Goal: Task Accomplishment & Management: Complete application form

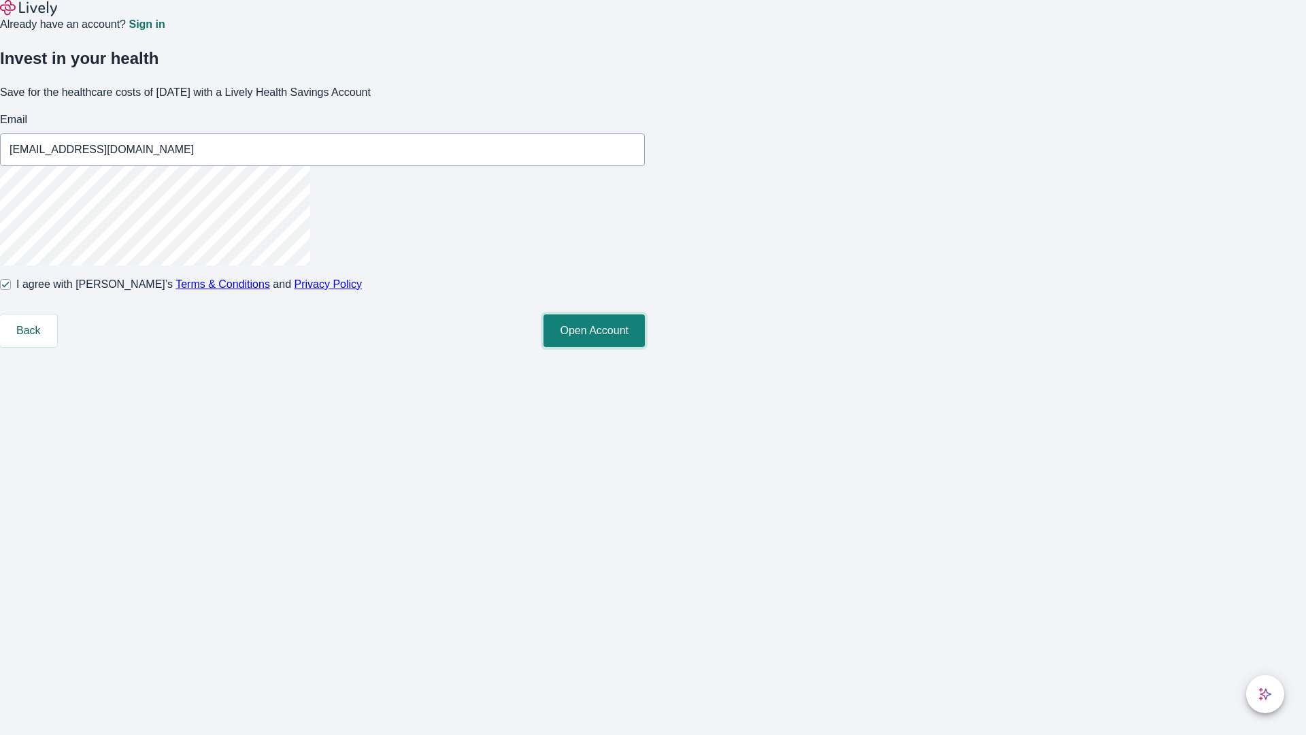
click at [645, 347] on button "Open Account" at bounding box center [594, 330] width 101 height 33
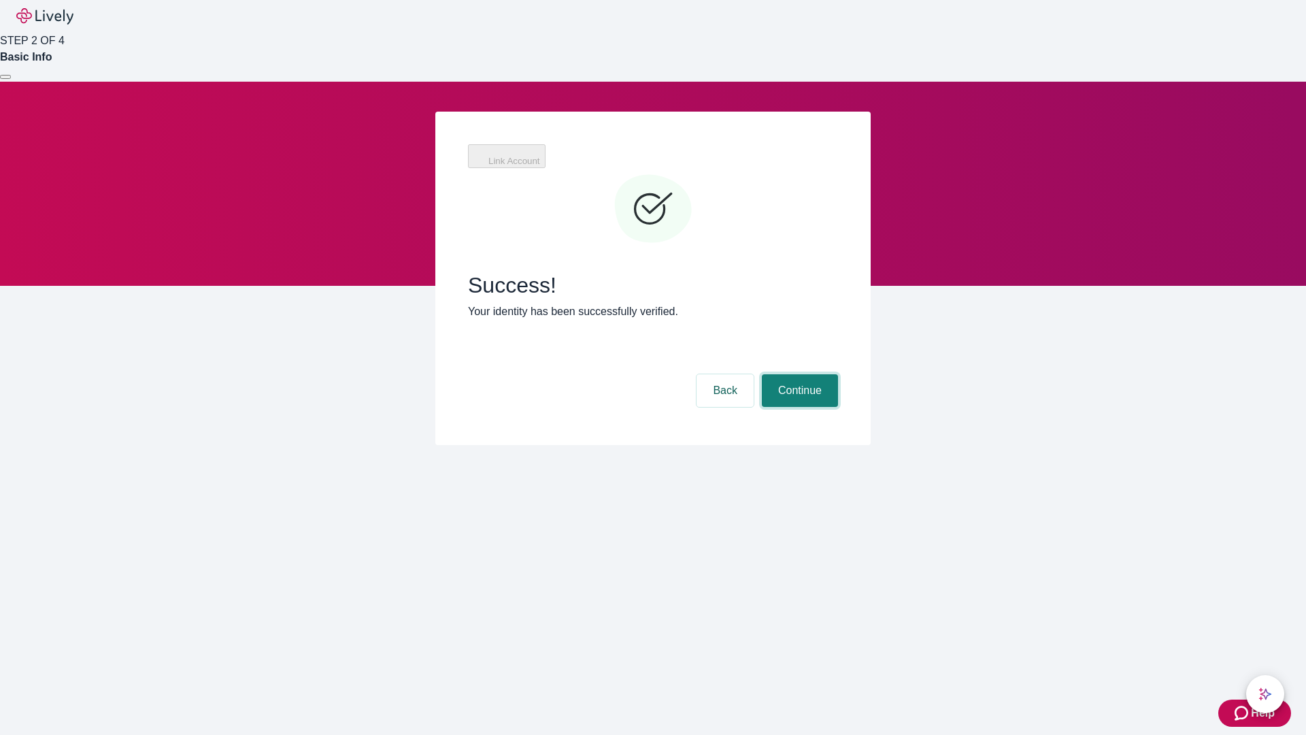
click at [798, 374] on button "Continue" at bounding box center [800, 390] width 76 height 33
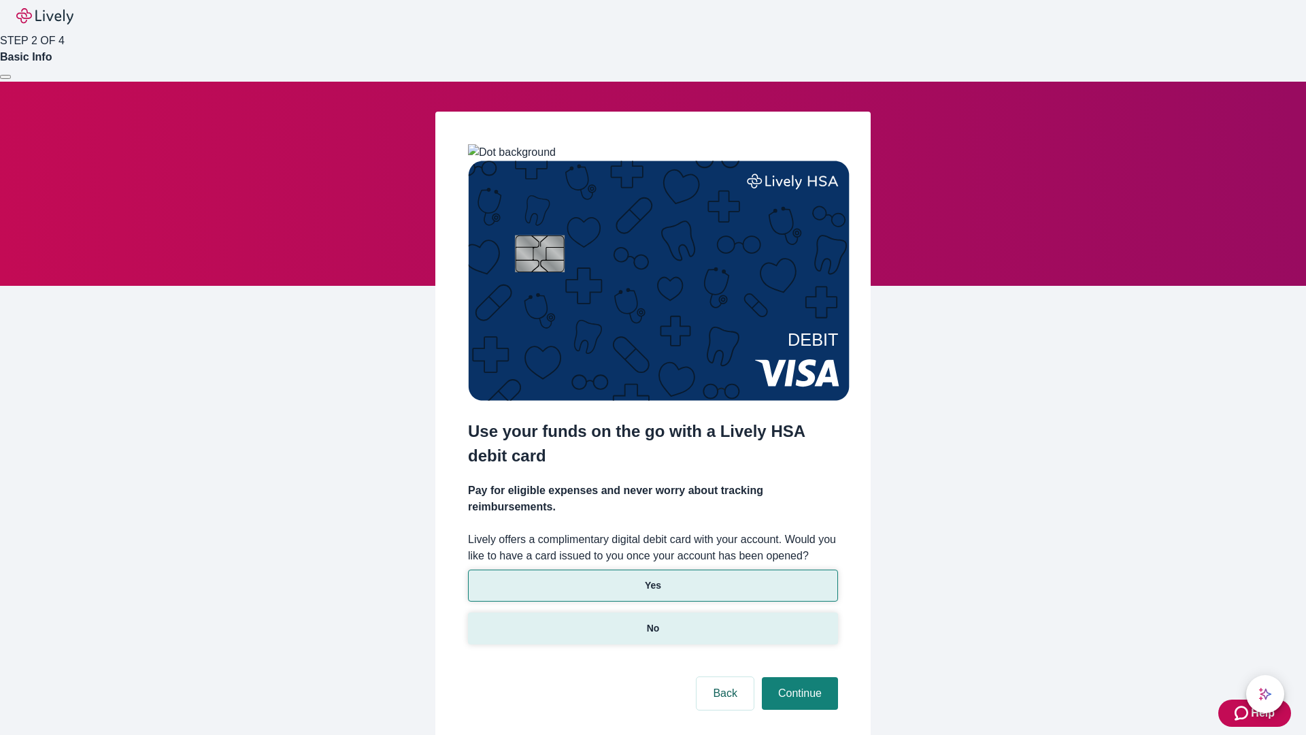
click at [652, 621] on p "No" at bounding box center [653, 628] width 13 height 14
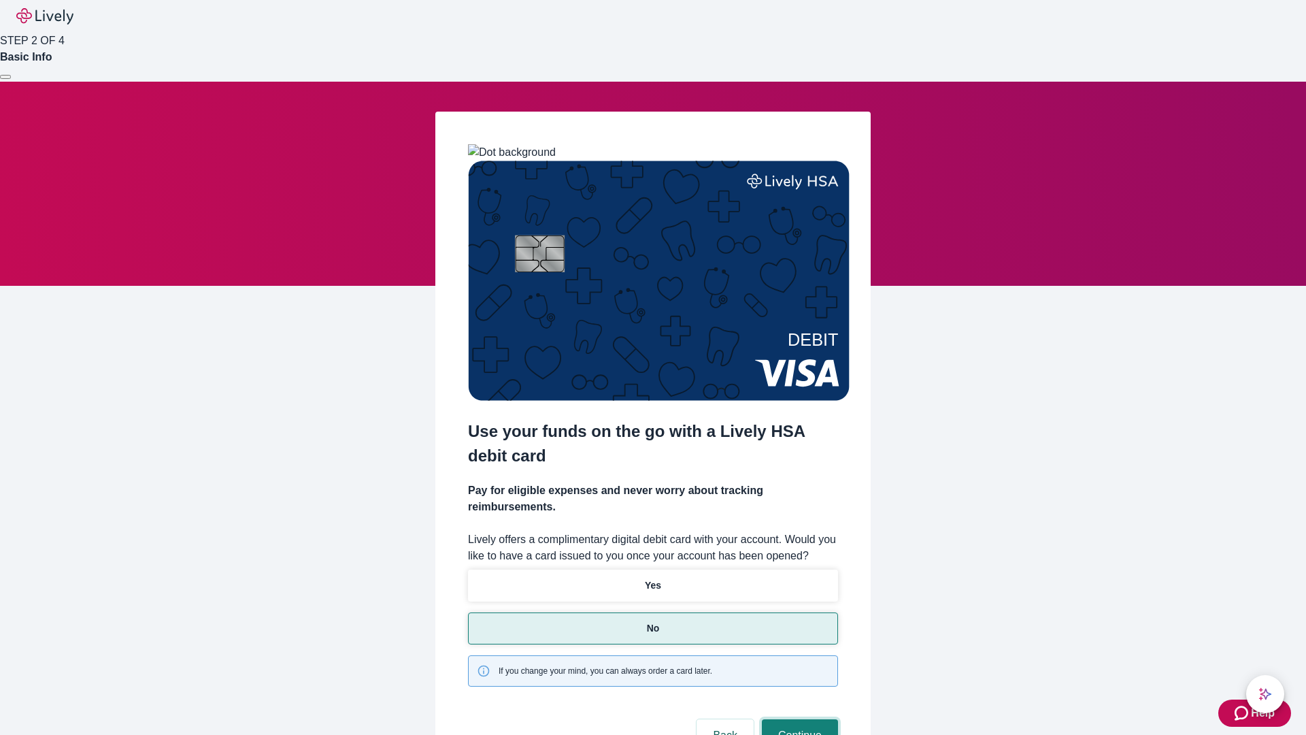
click at [798, 719] on button "Continue" at bounding box center [800, 735] width 76 height 33
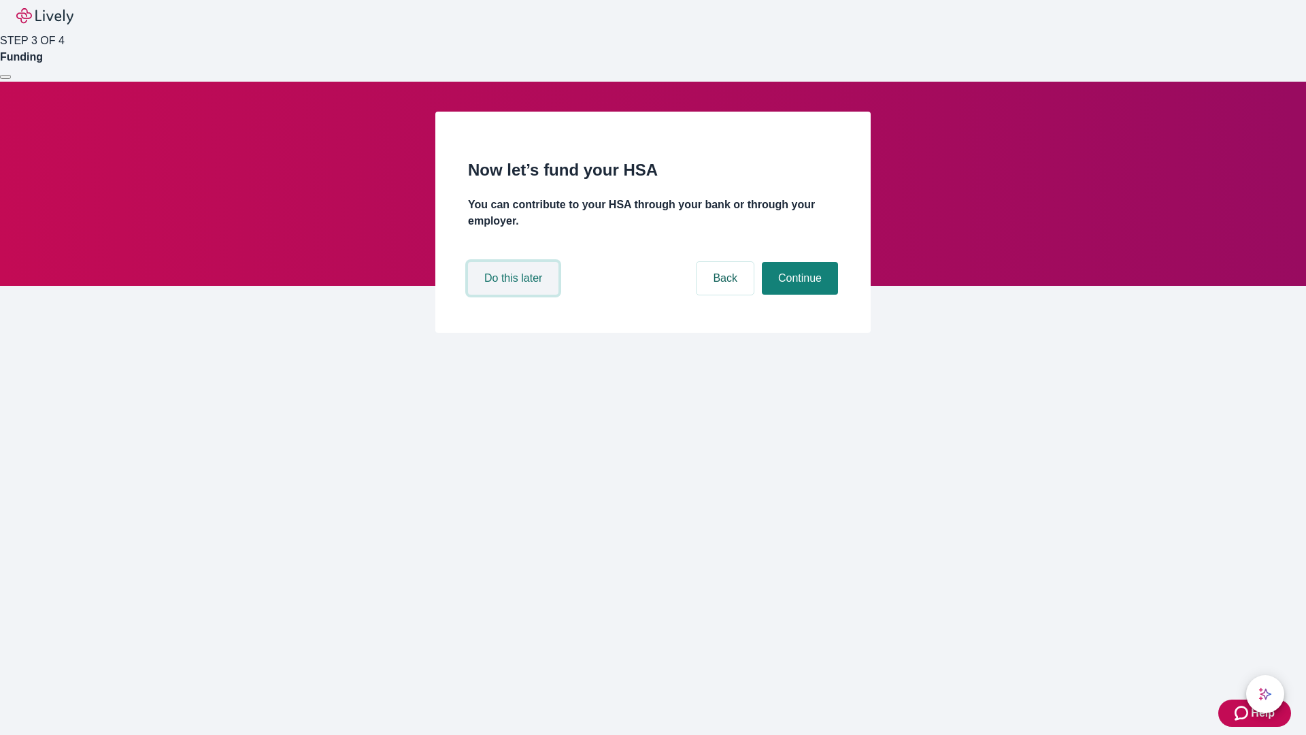
click at [515, 295] on button "Do this later" at bounding box center [513, 278] width 90 height 33
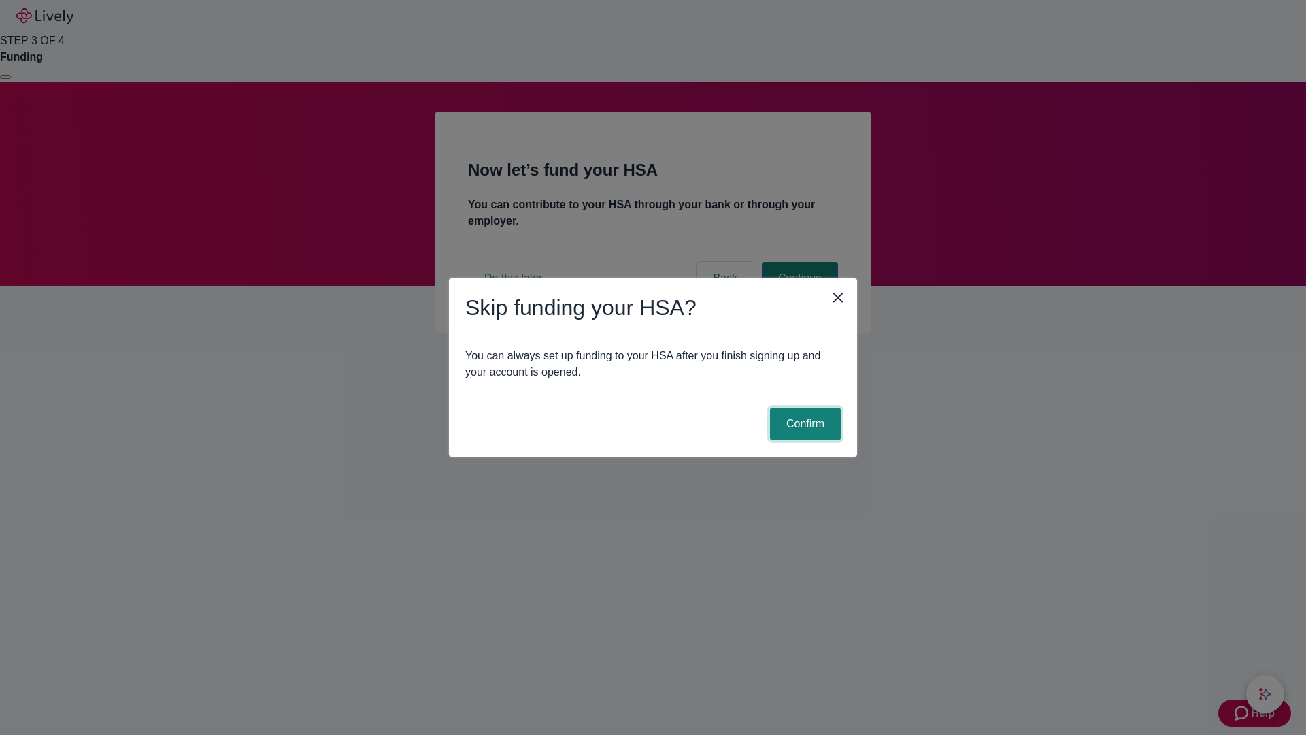
click at [803, 424] on button "Confirm" at bounding box center [805, 424] width 71 height 33
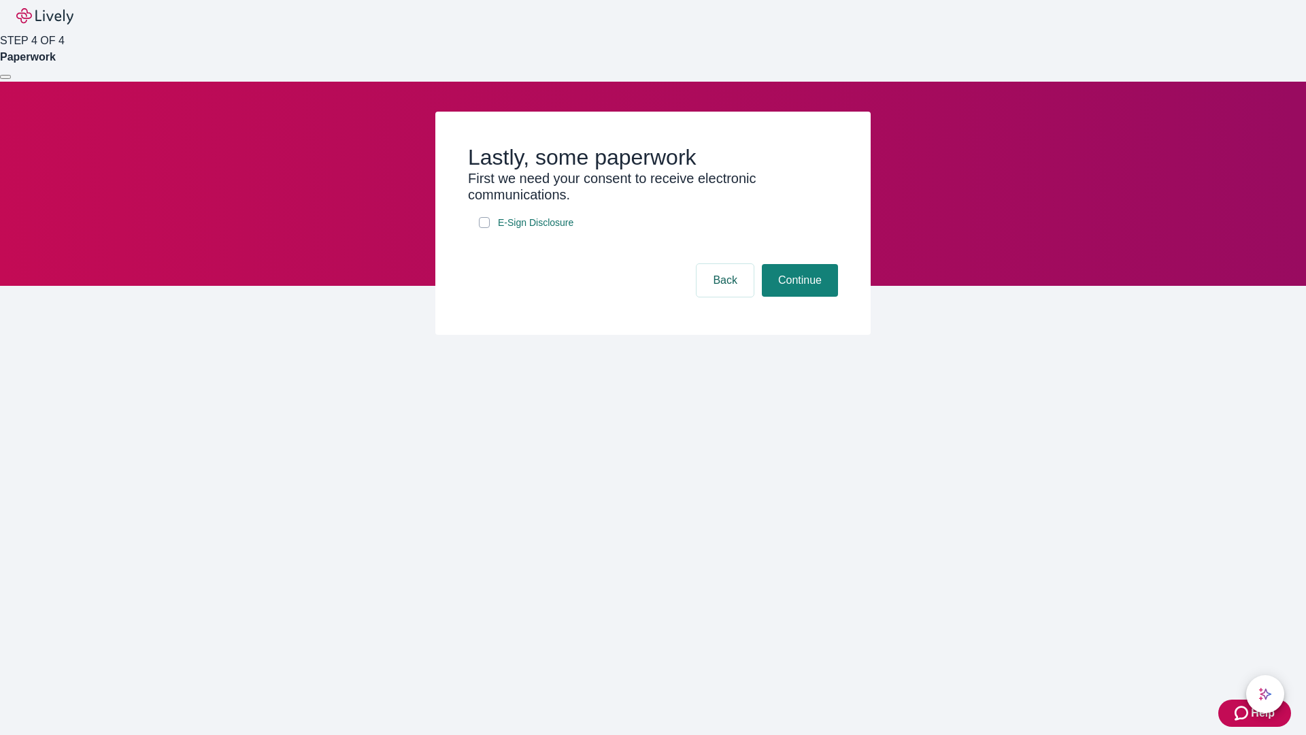
click at [484, 228] on input "E-Sign Disclosure" at bounding box center [484, 222] width 11 height 11
checkbox input "true"
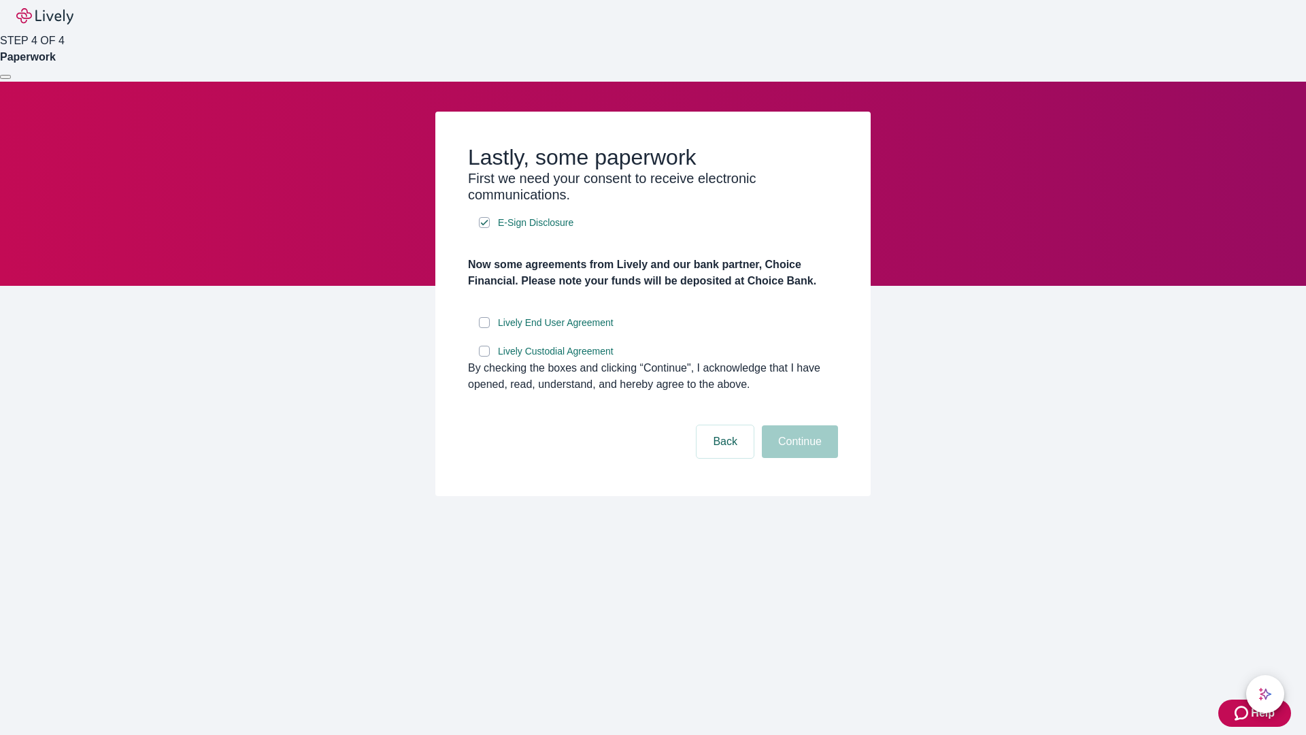
click at [484, 328] on input "Lively End User Agreement" at bounding box center [484, 322] width 11 height 11
checkbox input "true"
click at [484, 356] on input "Lively Custodial Agreement" at bounding box center [484, 351] width 11 height 11
checkbox input "true"
click at [798, 458] on button "Continue" at bounding box center [800, 441] width 76 height 33
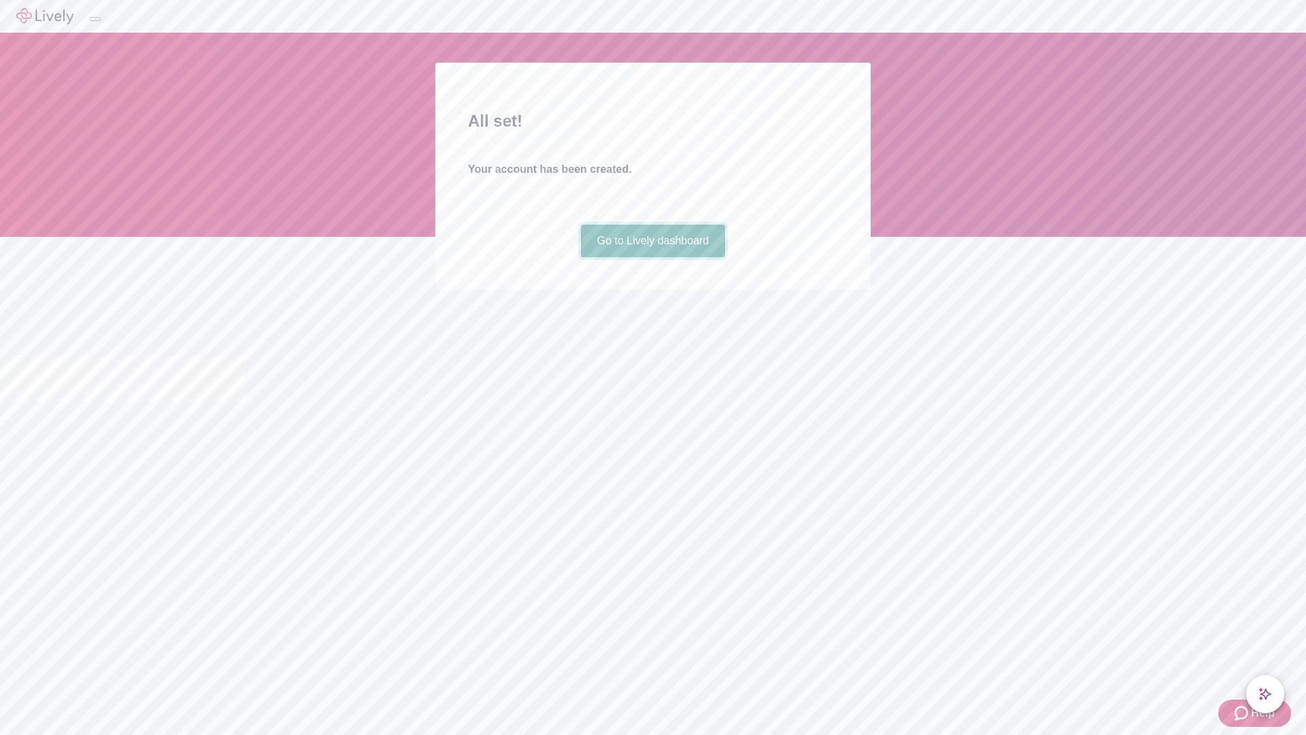
click at [652, 257] on link "Go to Lively dashboard" at bounding box center [653, 241] width 145 height 33
